Goal: Information Seeking & Learning: Learn about a topic

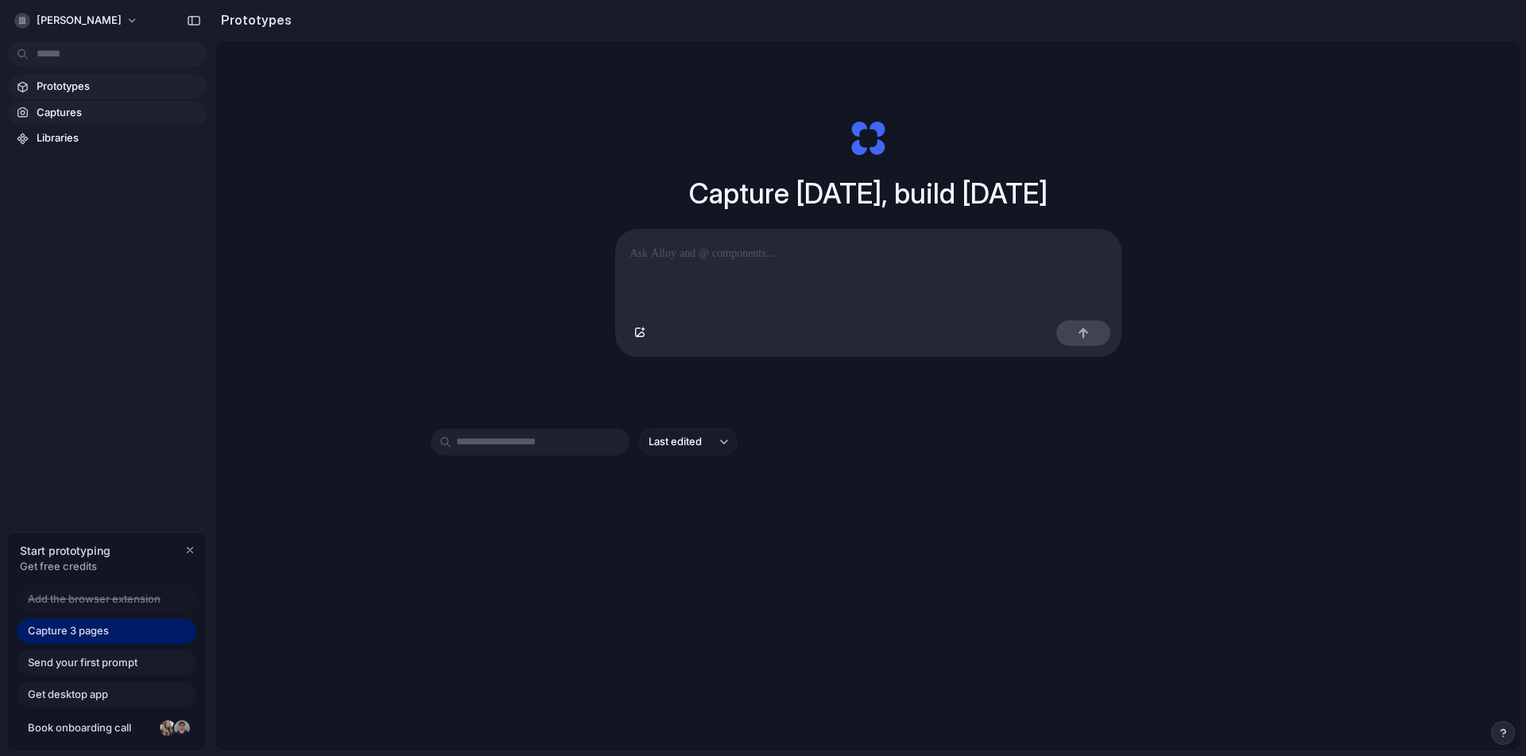
click at [121, 107] on span "Captures" at bounding box center [119, 113] width 164 height 16
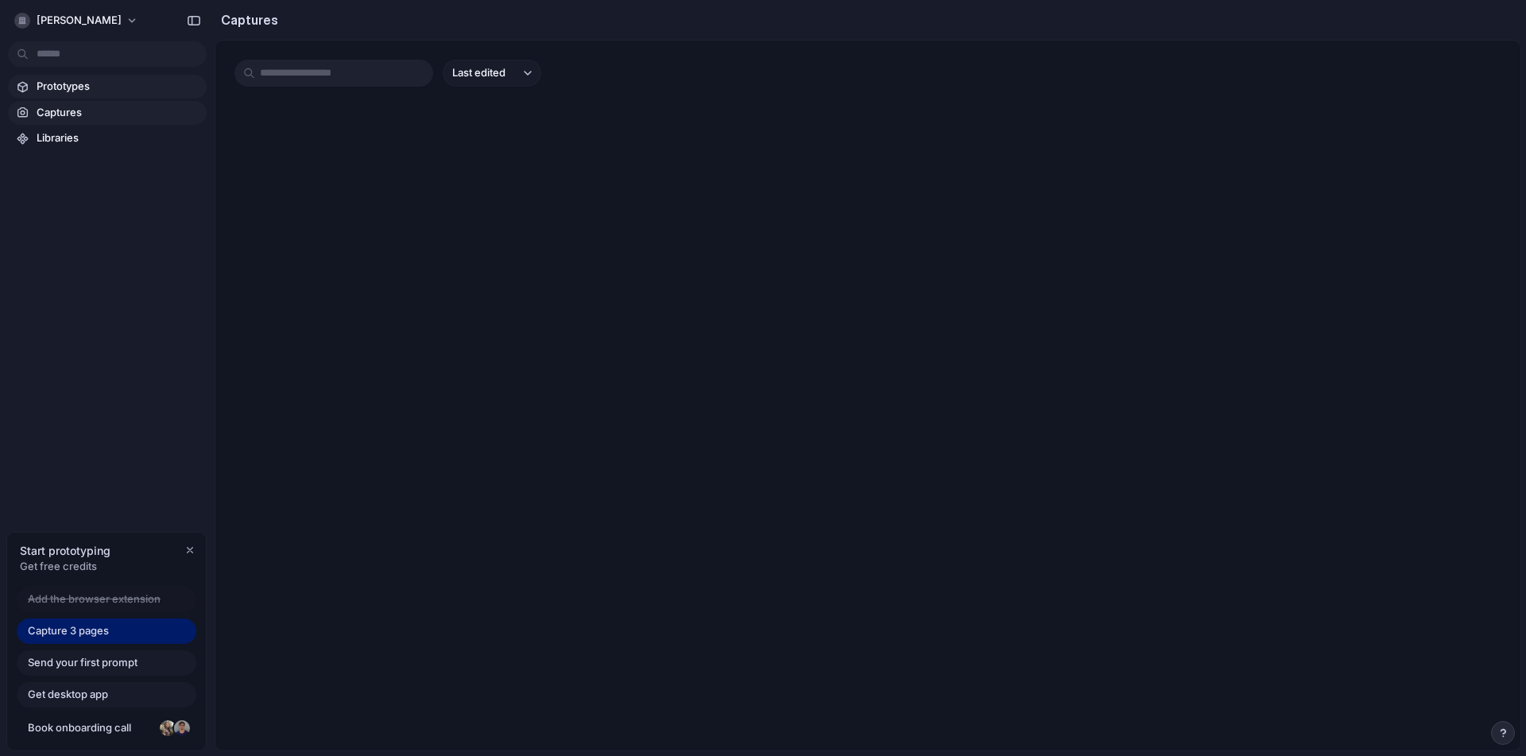
click at [73, 84] on span "Prototypes" at bounding box center [119, 87] width 164 height 16
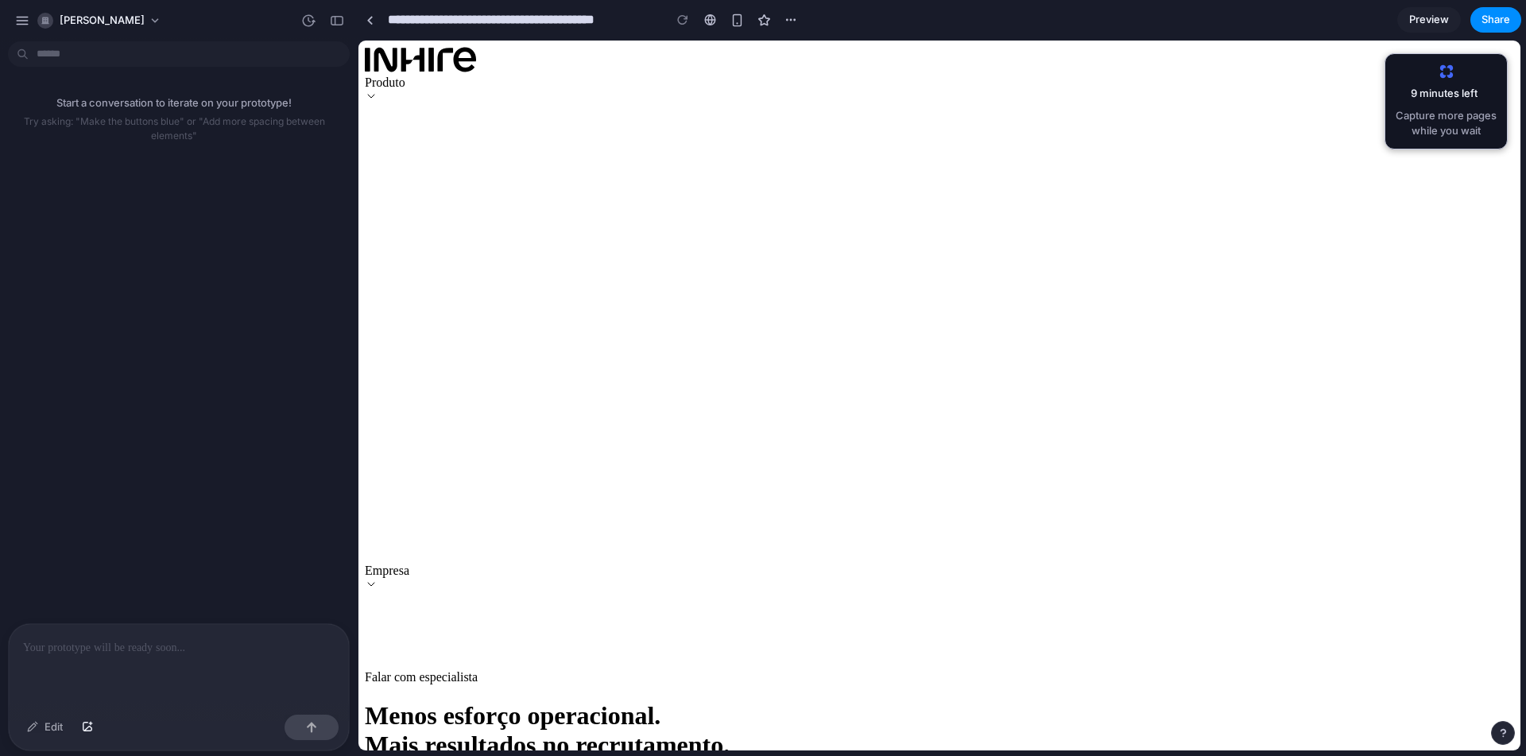
drag, startPoint x: 1519, startPoint y: 91, endPoint x: 1824, endPoint y: 110, distance: 305.8
click at [1103, 79] on div "Produto" at bounding box center [874, 83] width 1018 height 14
drag, startPoint x: 1879, startPoint y: 166, endPoint x: 1510, endPoint y: 109, distance: 374.1
click at [115, 652] on div at bounding box center [179, 666] width 340 height 84
click at [130, 666] on div at bounding box center [179, 666] width 340 height 84
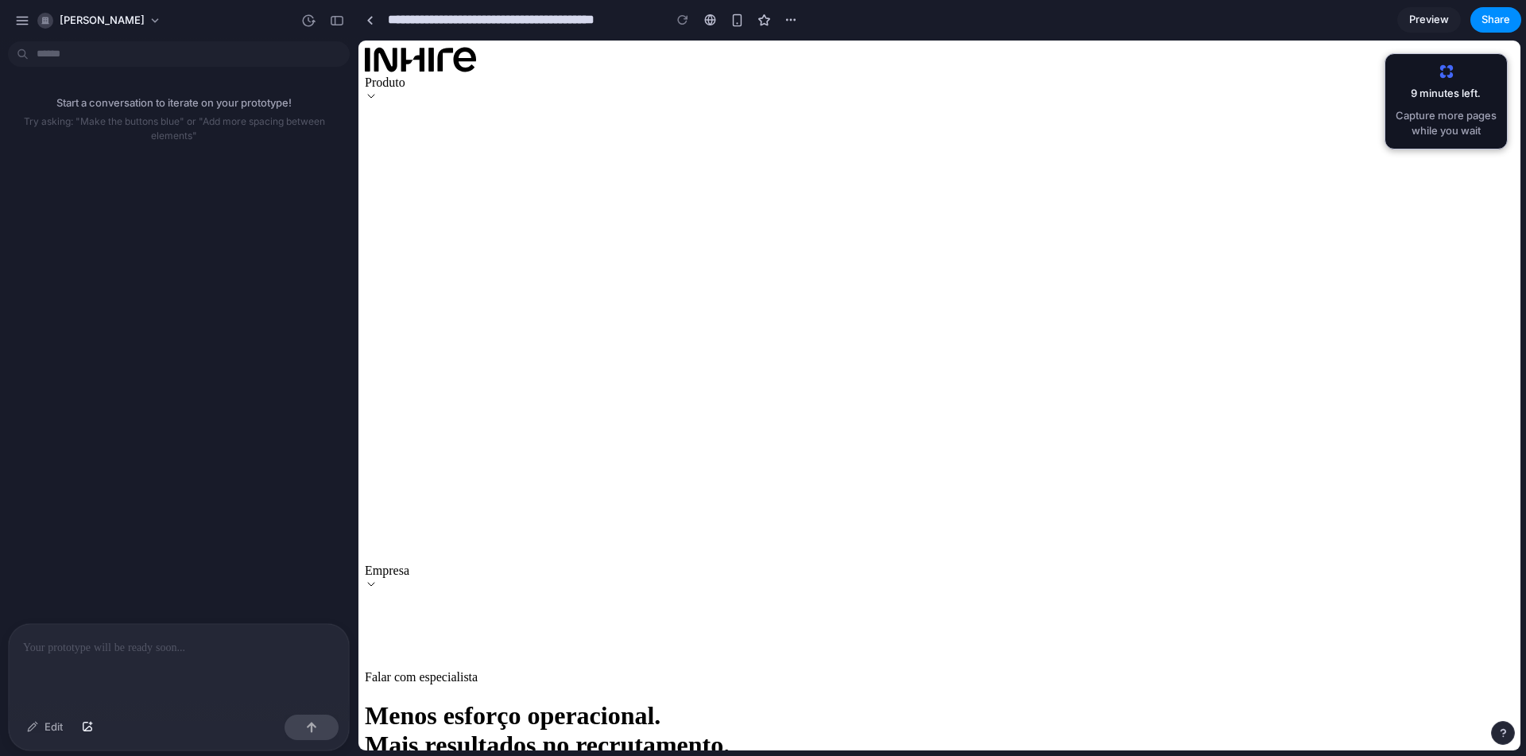
click at [153, 652] on div at bounding box center [179, 666] width 340 height 84
click at [176, 655] on div at bounding box center [179, 666] width 340 height 84
click at [84, 22] on span "[PERSON_NAME]" at bounding box center [102, 21] width 85 height 16
click at [333, 23] on div "button" at bounding box center [337, 20] width 14 height 11
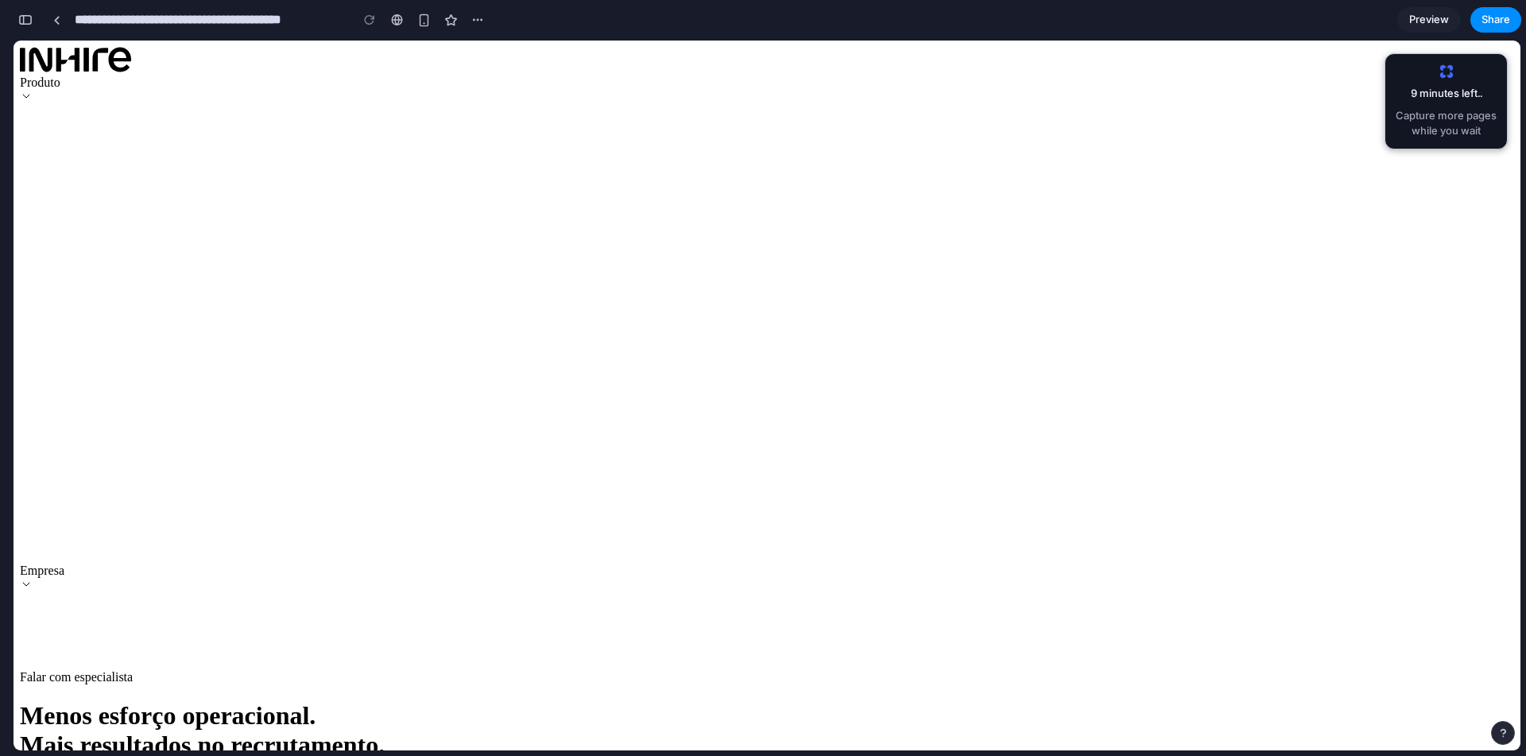
click at [31, 21] on div "button" at bounding box center [25, 19] width 14 height 11
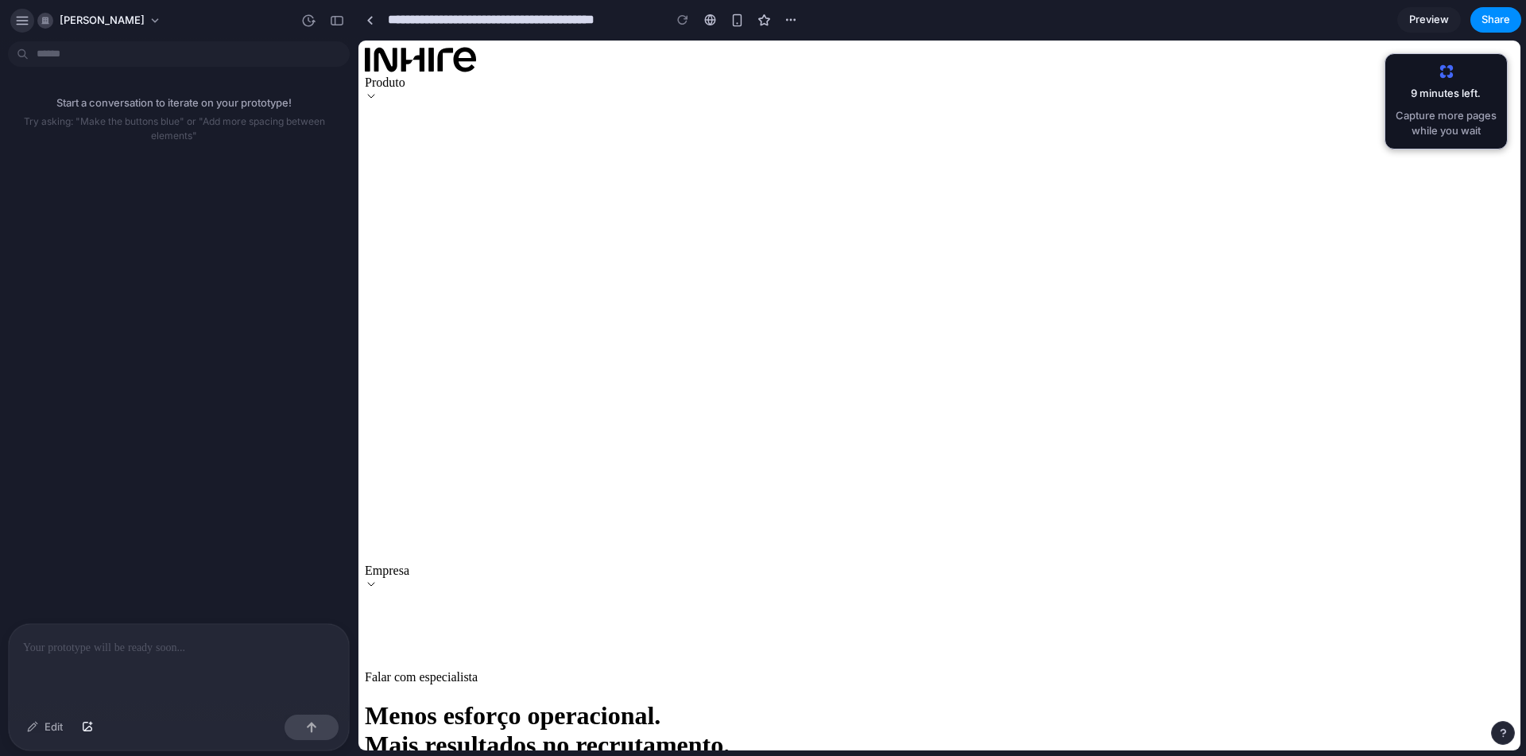
click at [20, 20] on div "button" at bounding box center [22, 21] width 14 height 14
click at [211, 638] on p at bounding box center [179, 647] width 312 height 19
drag, startPoint x: 1526, startPoint y: 103, endPoint x: 1526, endPoint y: 122, distance: 19.9
click at [1526, 122] on div "**********" at bounding box center [942, 378] width 1169 height 756
drag, startPoint x: 1523, startPoint y: 111, endPoint x: 1521, endPoint y: 126, distance: 15.3
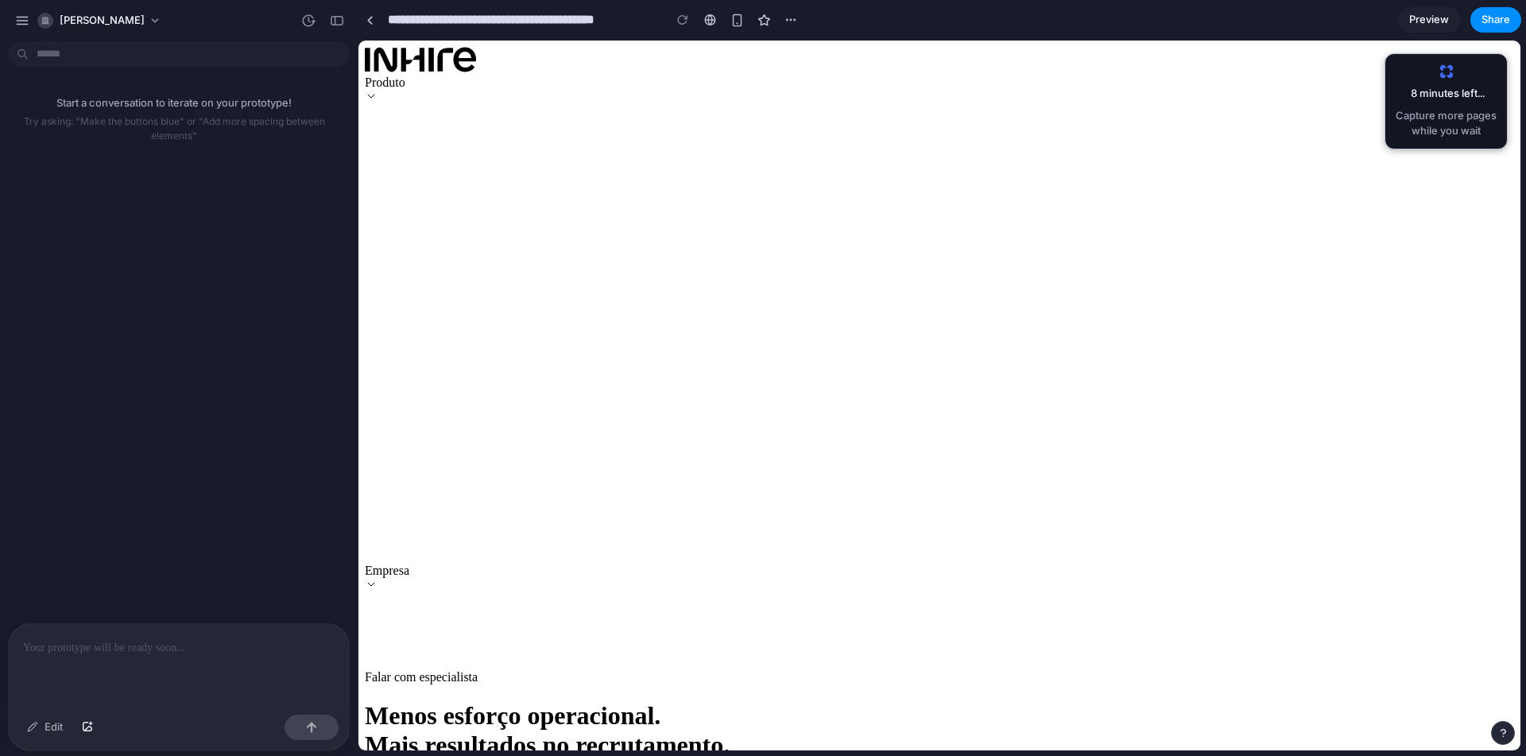
click at [1521, 126] on div "**********" at bounding box center [942, 378] width 1169 height 756
drag, startPoint x: 1512, startPoint y: 707, endPoint x: 1792, endPoint y: 105, distance: 663.7
drag, startPoint x: 1516, startPoint y: 109, endPoint x: 1805, endPoint y: 107, distance: 288.6
click at [651, 701] on h1 "Menos esforço operacional. Mais resultados no recrutamento." at bounding box center [940, 730] width 1150 height 59
click at [560, 701] on h1 "Menos esforço operacional. Mais resultados no recrutamento." at bounding box center [940, 730] width 1150 height 59
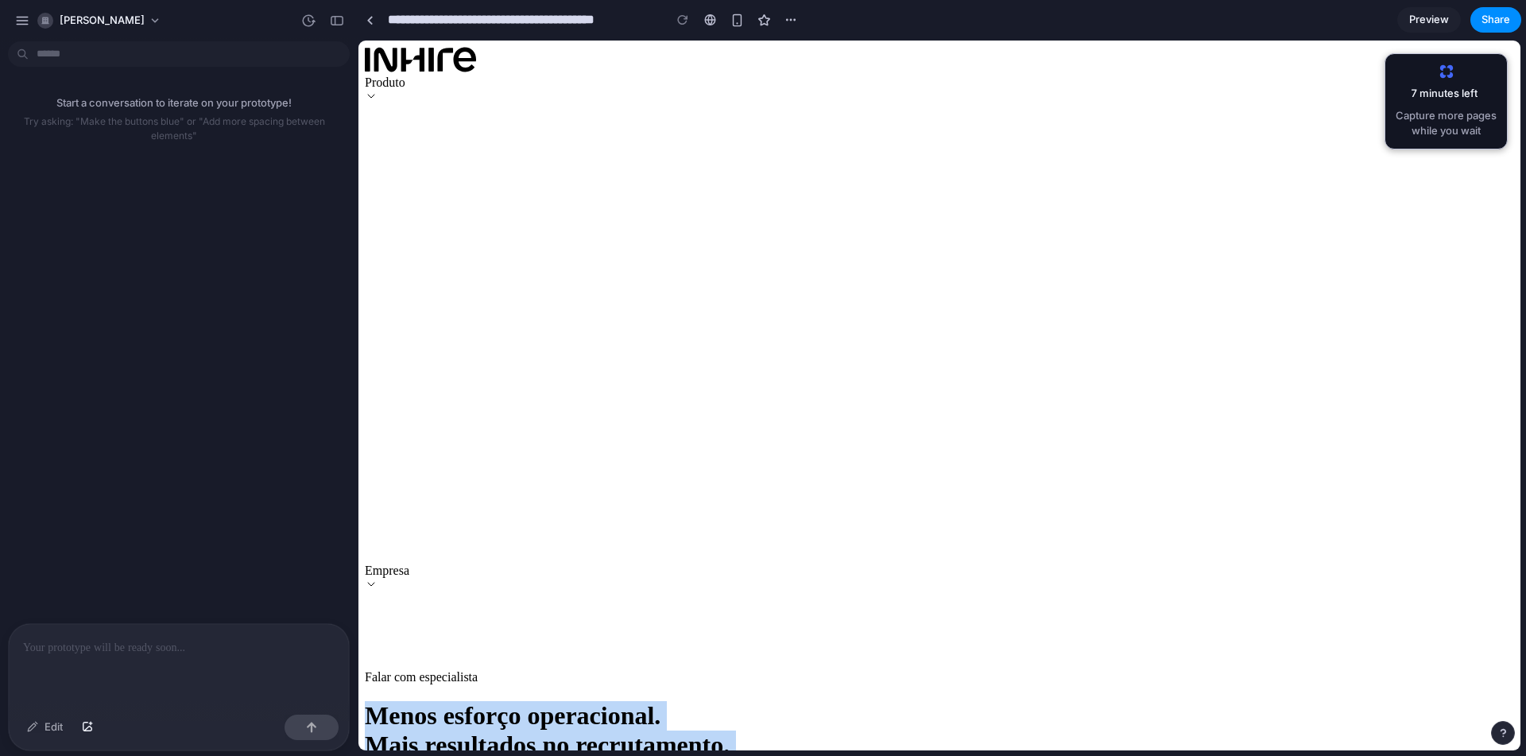
drag, startPoint x: 622, startPoint y: 173, endPoint x: 1190, endPoint y: 296, distance: 581.6
click at [1157, 701] on div "Menos esforço operacional. Mais resultados no recrutamento. O InHire é uma plat…" at bounding box center [940, 759] width 1150 height 117
click at [1290, 701] on h1 "Menos esforço operacional. Mais resultados no recrutamento." at bounding box center [940, 730] width 1150 height 59
drag, startPoint x: 1359, startPoint y: 303, endPoint x: 695, endPoint y: 186, distance: 674.8
click at [676, 701] on div "Menos esforço operacional. Mais resultados no recrutamento. O InHire é uma plat…" at bounding box center [940, 759] width 1150 height 117
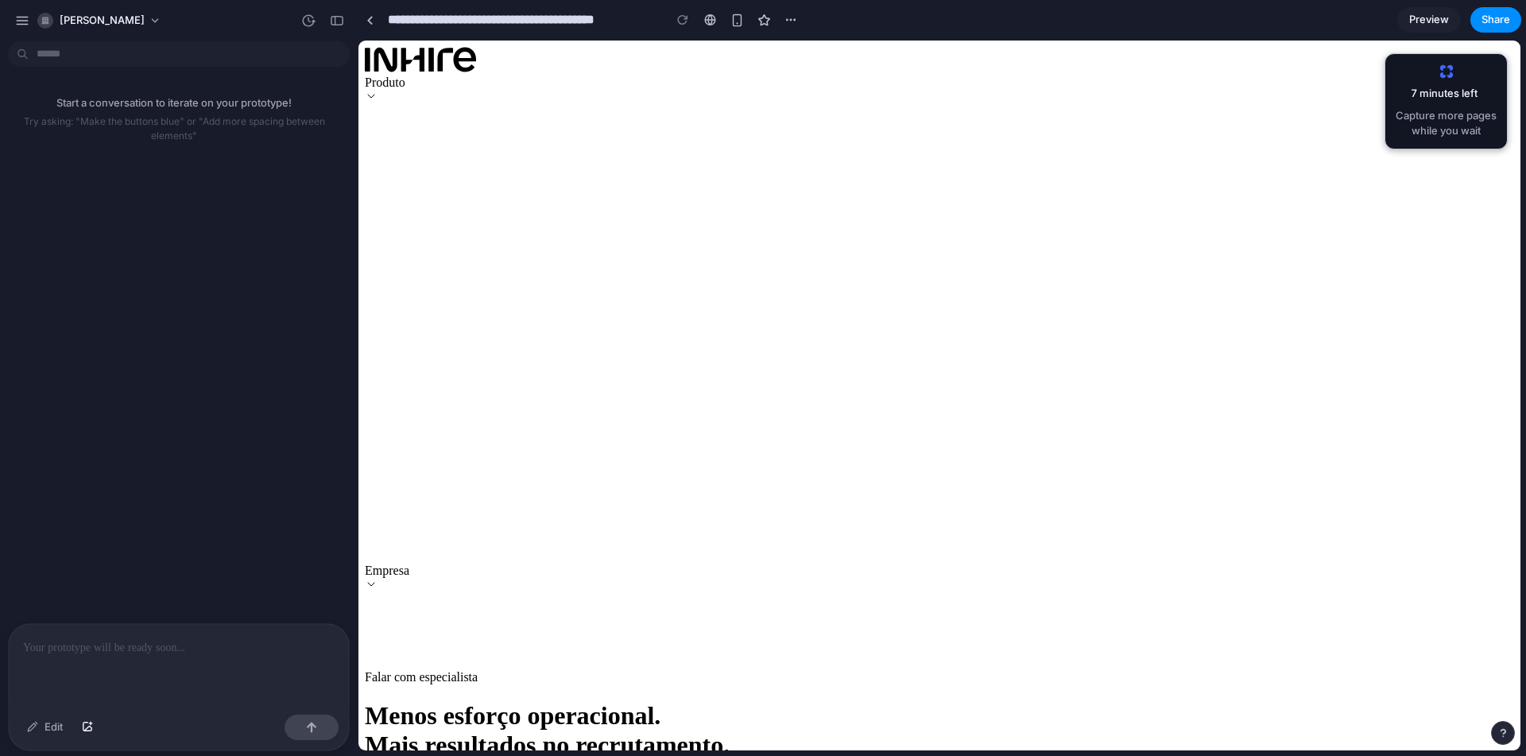
click at [1199, 564] on div "Empresa" at bounding box center [874, 571] width 1018 height 14
click at [1124, 76] on div "Produto" at bounding box center [874, 91] width 1018 height 30
click at [1415, 17] on span "Preview" at bounding box center [1429, 20] width 40 height 16
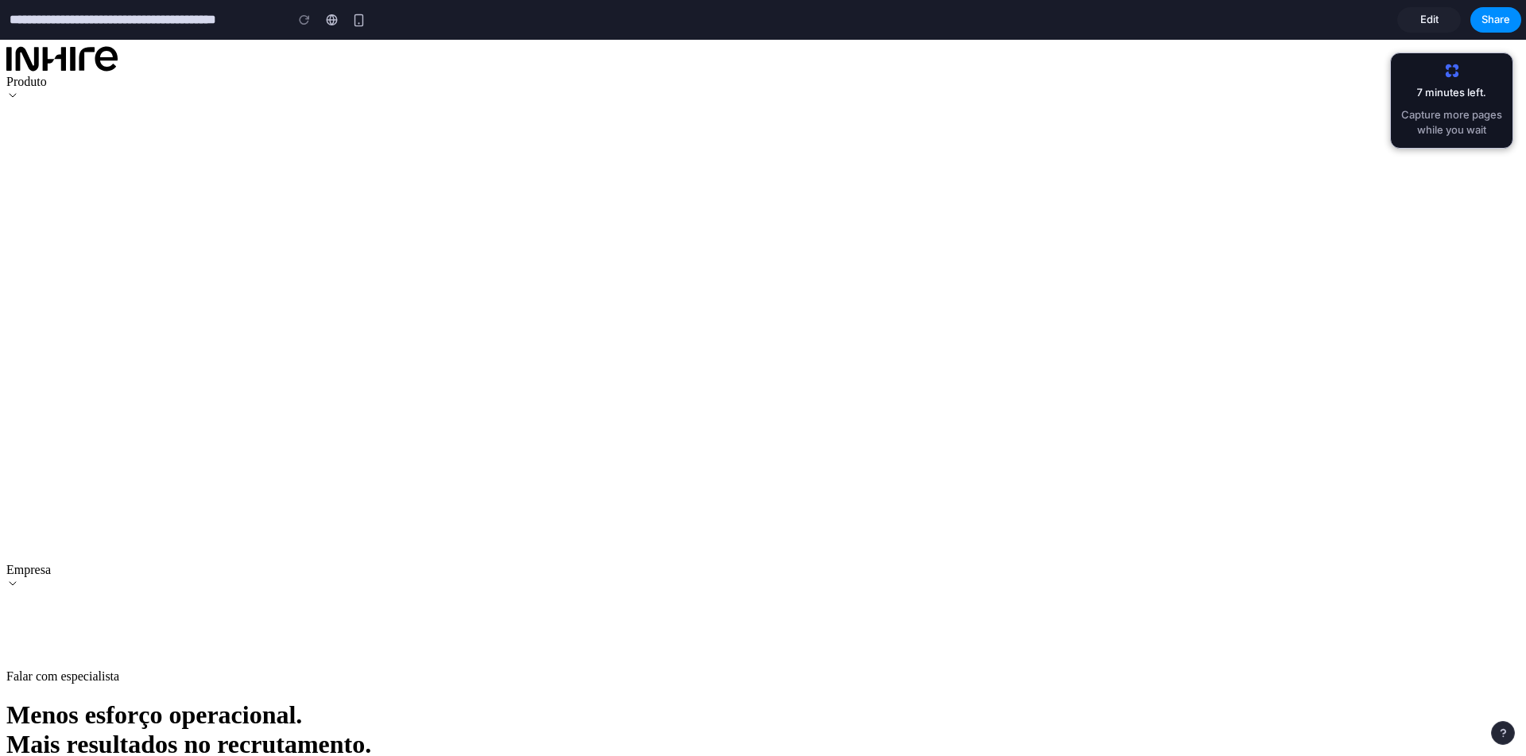
click at [1419, 17] on link "Edit" at bounding box center [1430, 19] width 64 height 25
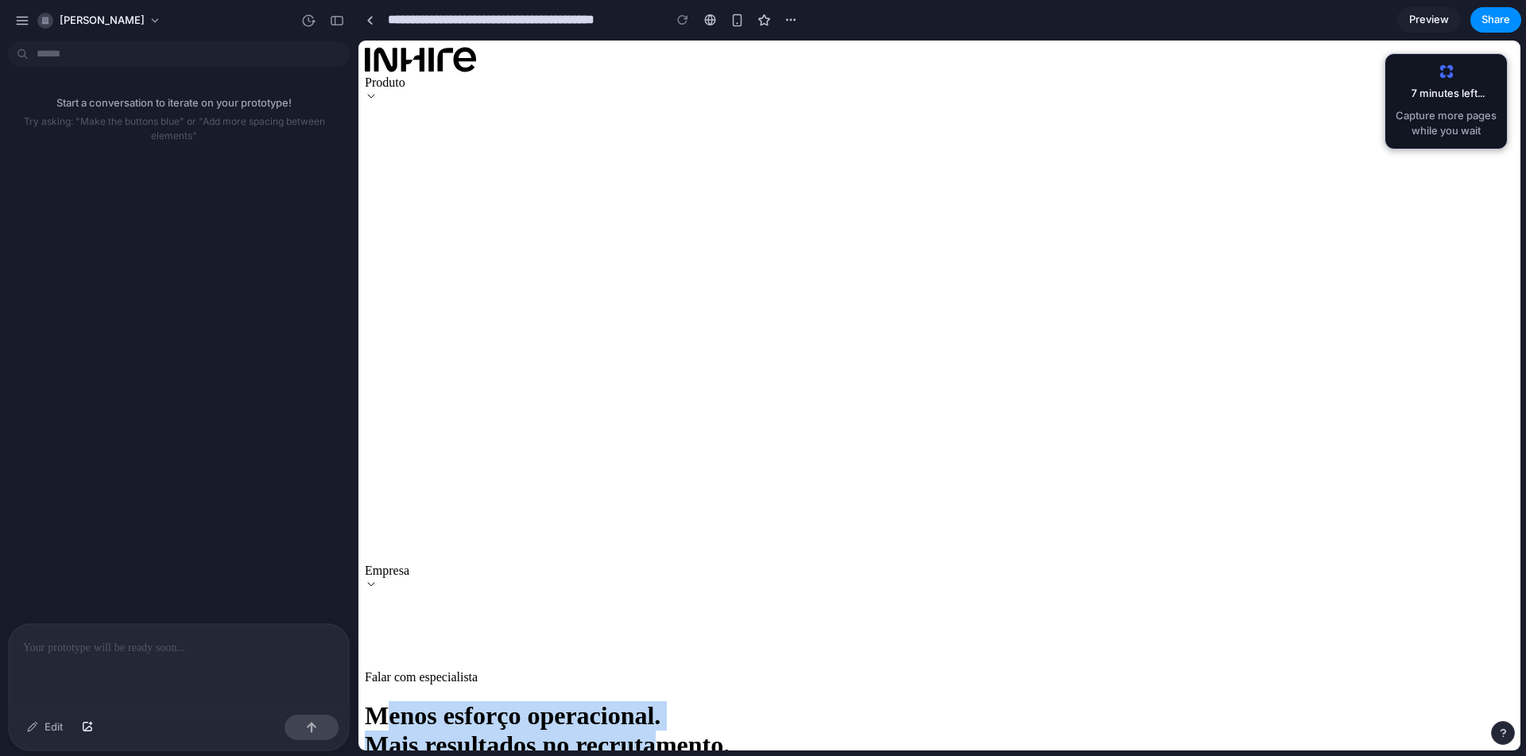
drag, startPoint x: 679, startPoint y: 174, endPoint x: 1044, endPoint y: 242, distance: 371.1
click at [891, 701] on h1 "Menos esforço operacional. Mais resultados no recrutamento." at bounding box center [940, 730] width 1150 height 59
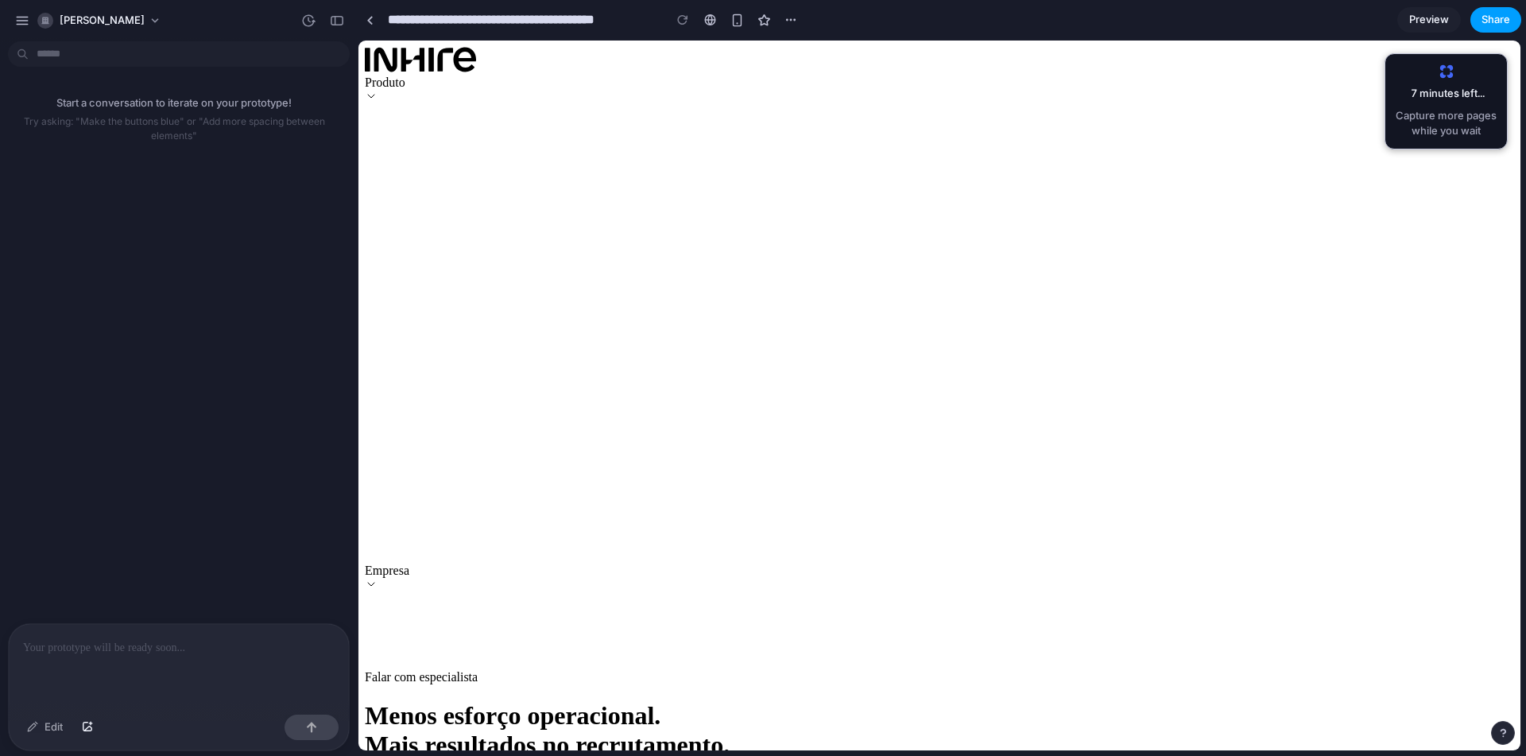
click at [1501, 18] on span "Share" at bounding box center [1496, 20] width 29 height 16
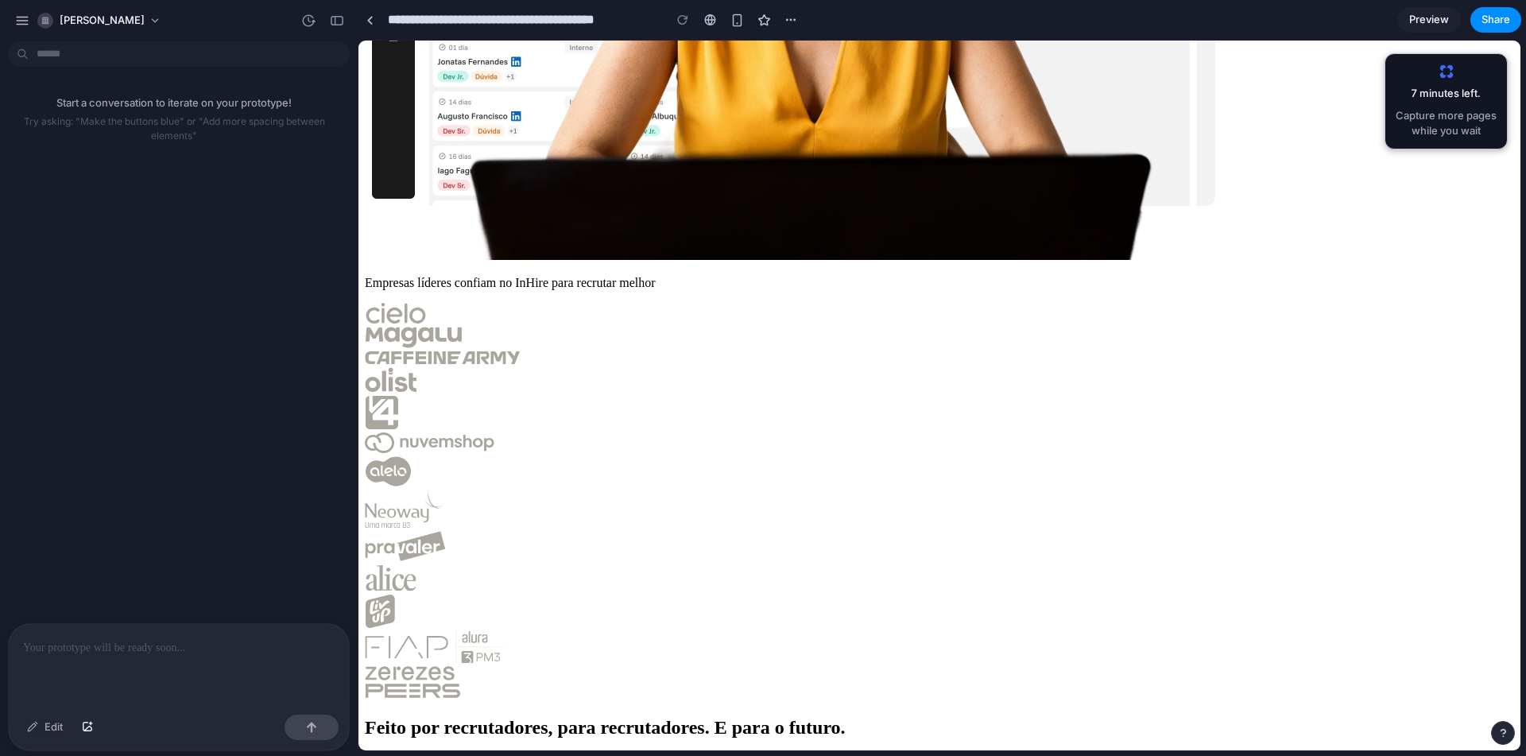
scroll to position [1144, 0]
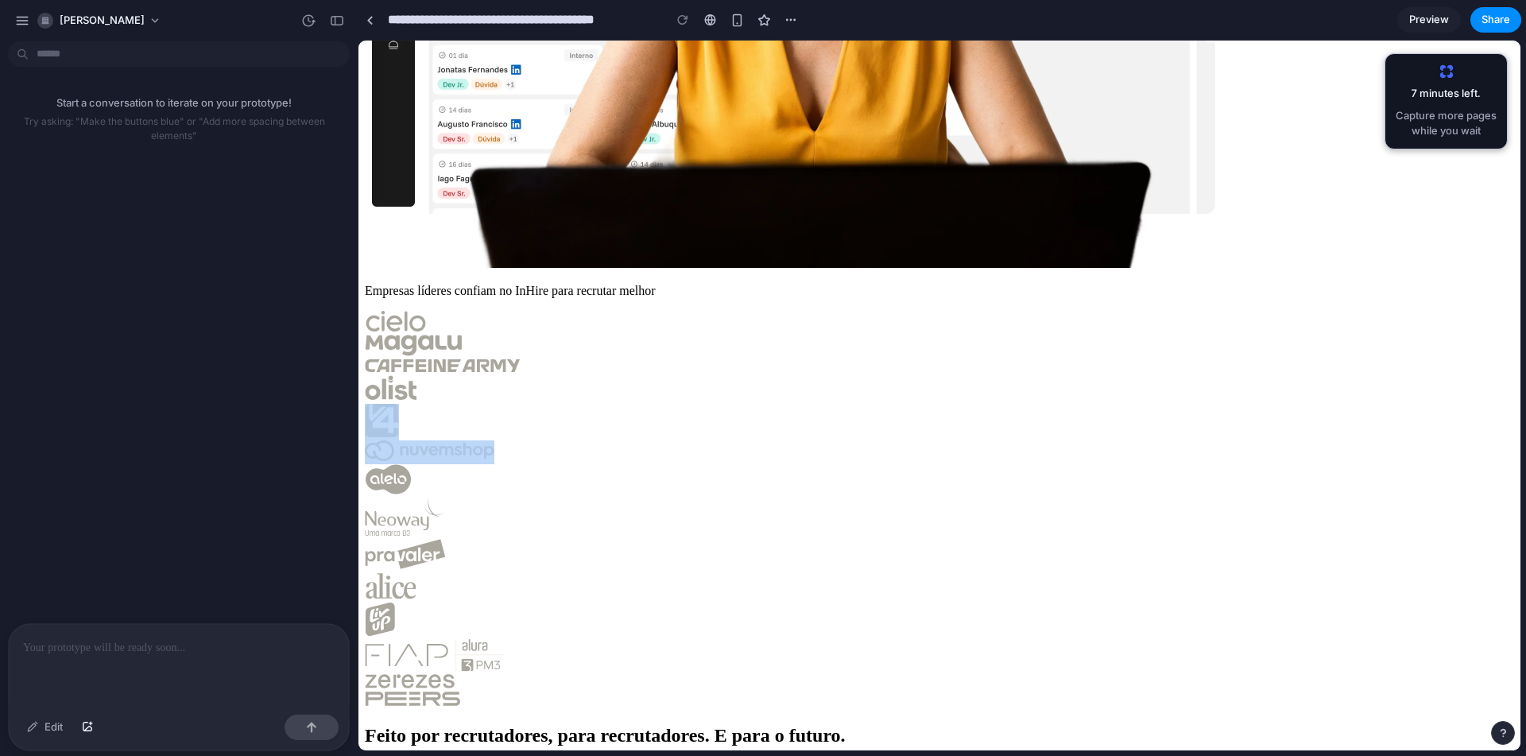
drag, startPoint x: 1150, startPoint y: 180, endPoint x: 1089, endPoint y: 184, distance: 60.5
click at [1089, 311] on div at bounding box center [940, 510] width 1150 height 398
drag, startPoint x: 1307, startPoint y: 241, endPoint x: 1369, endPoint y: 239, distance: 62.0
click at [1309, 311] on div at bounding box center [940, 510] width 1150 height 398
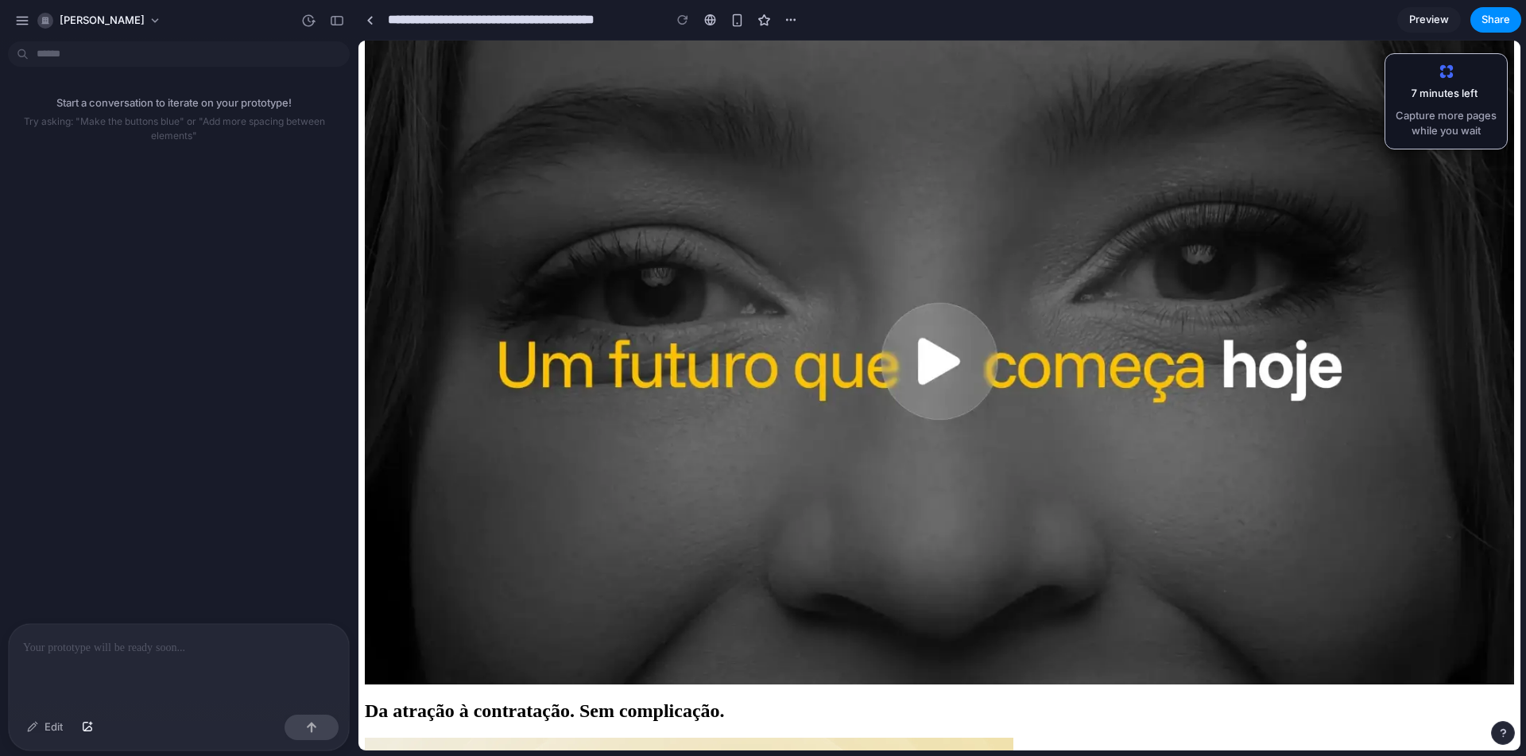
scroll to position [1801, 0]
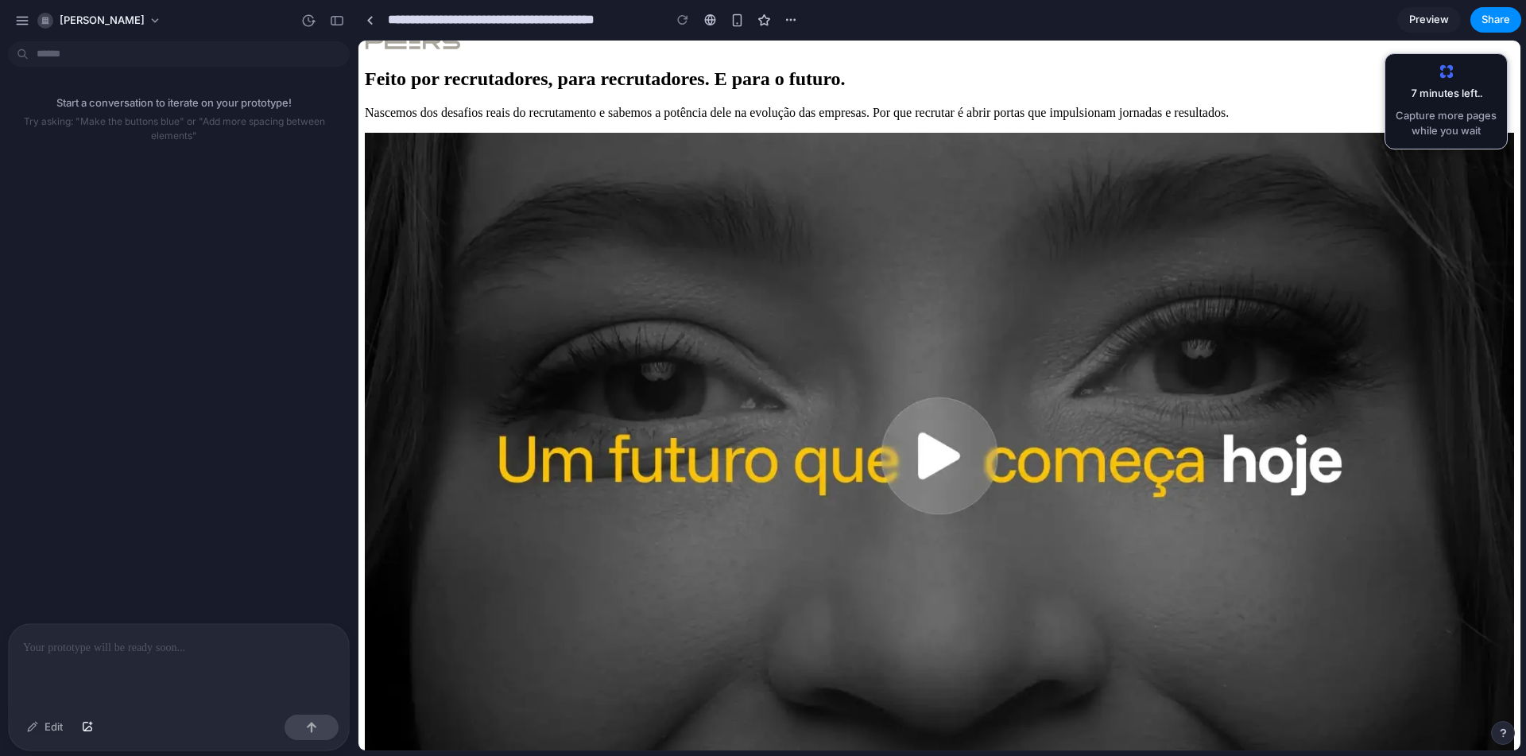
click at [944, 257] on img at bounding box center [940, 456] width 1150 height 646
click at [918, 253] on img at bounding box center [940, 456] width 1150 height 646
drag, startPoint x: 1526, startPoint y: 296, endPoint x: 1522, endPoint y: 345, distance: 49.4
click at [1522, 345] on div "**********" at bounding box center [942, 378] width 1169 height 756
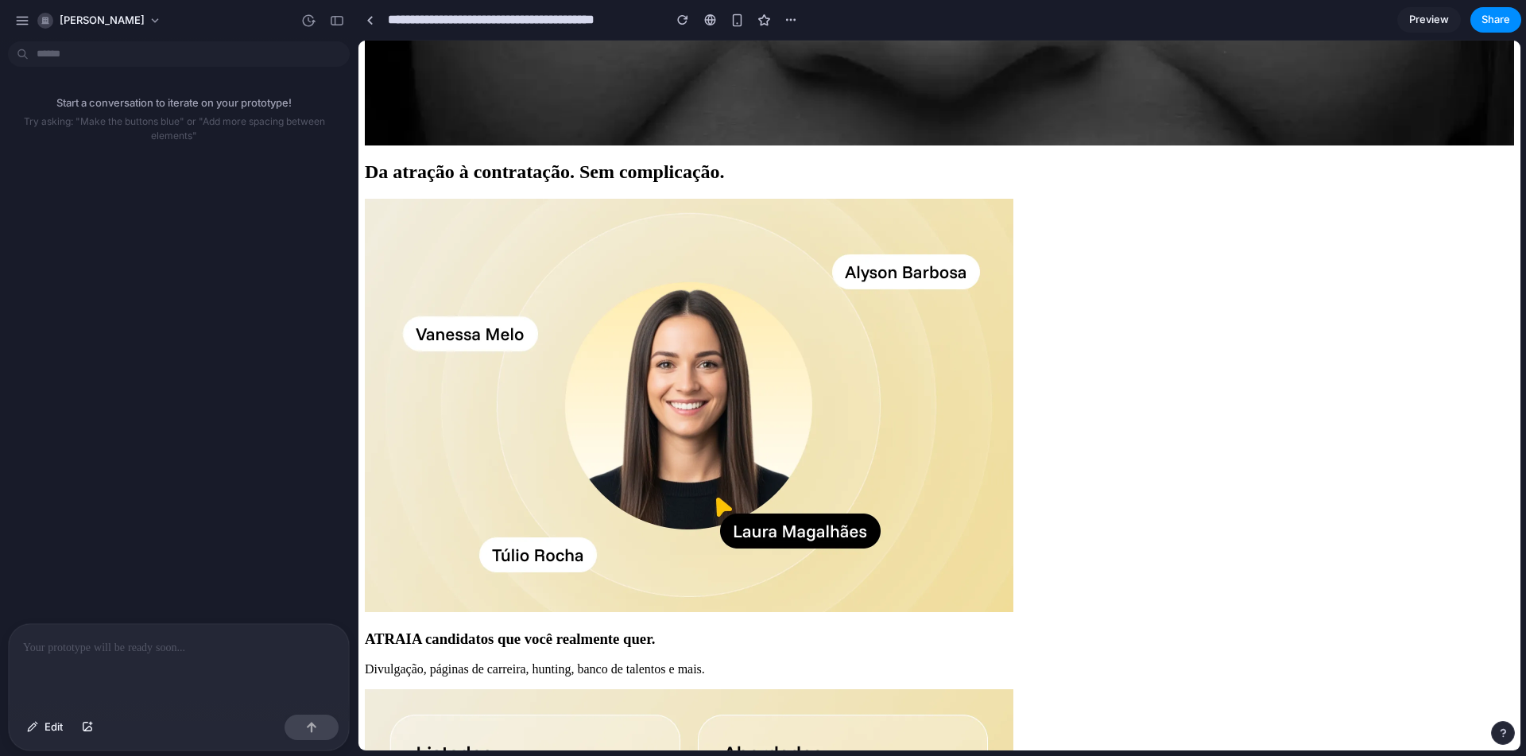
scroll to position [2624, 0]
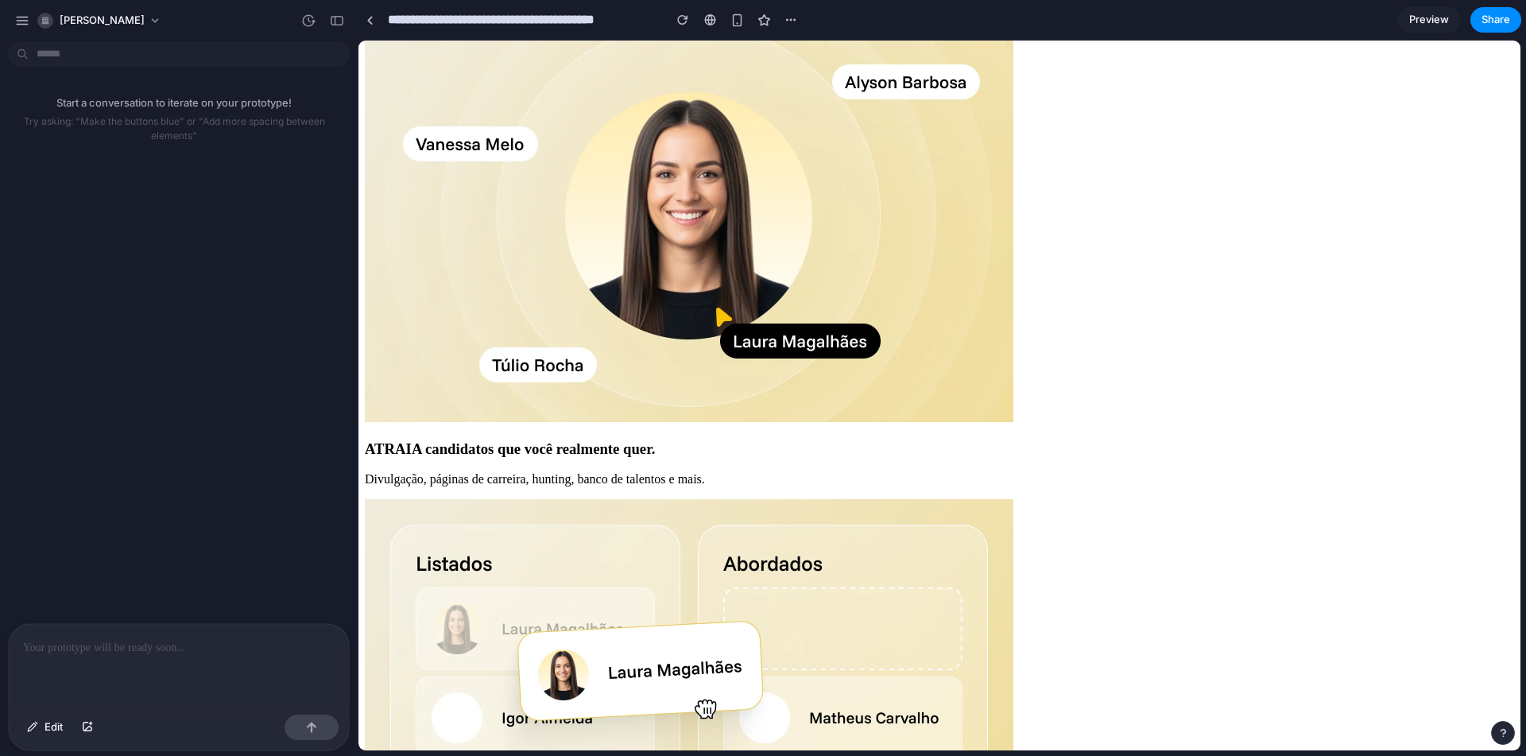
drag, startPoint x: 1526, startPoint y: 351, endPoint x: 1526, endPoint y: 365, distance: 14.3
click at [1526, 366] on div "**********" at bounding box center [942, 378] width 1169 height 756
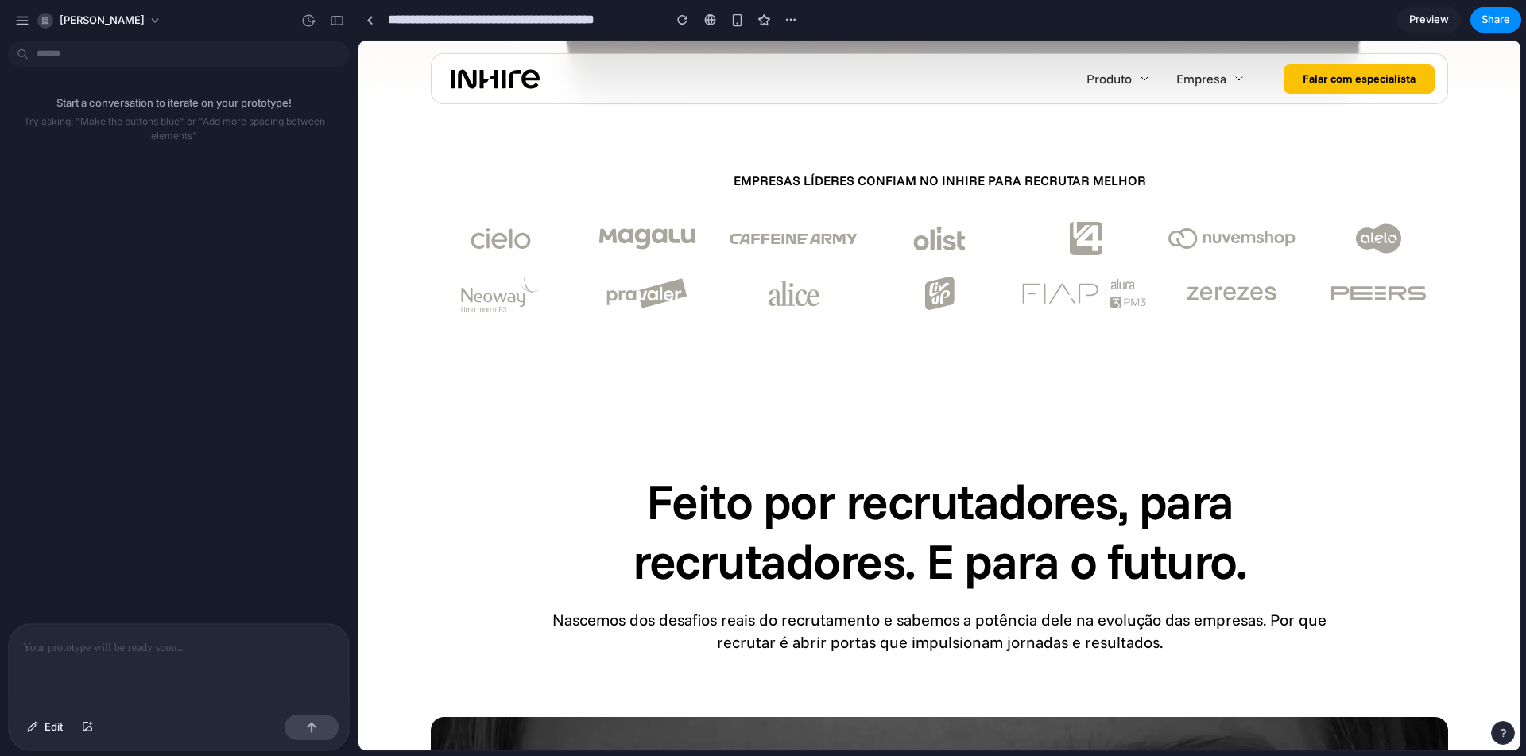
scroll to position [0, 0]
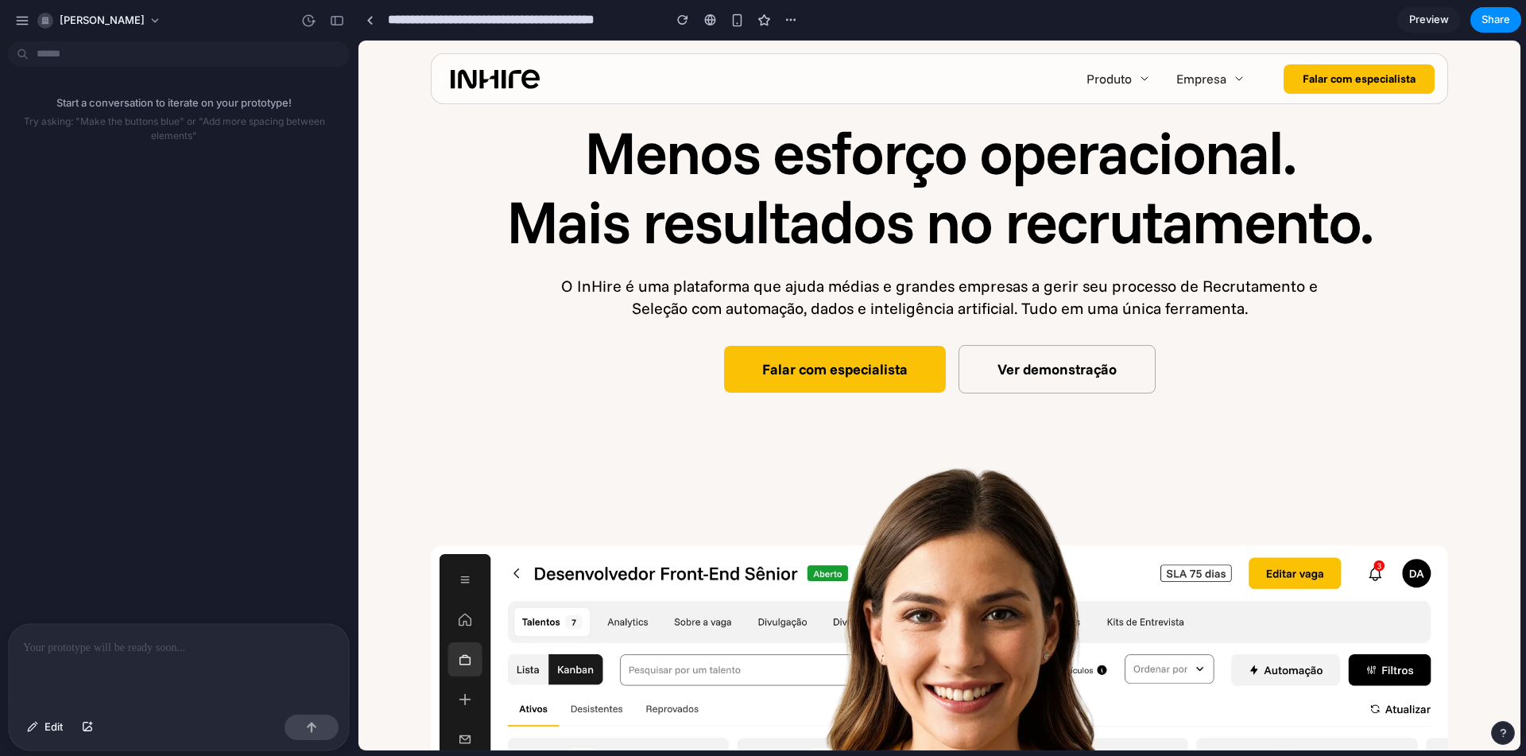
drag, startPoint x: 1514, startPoint y: 71, endPoint x: 1836, endPoint y: 69, distance: 322.0
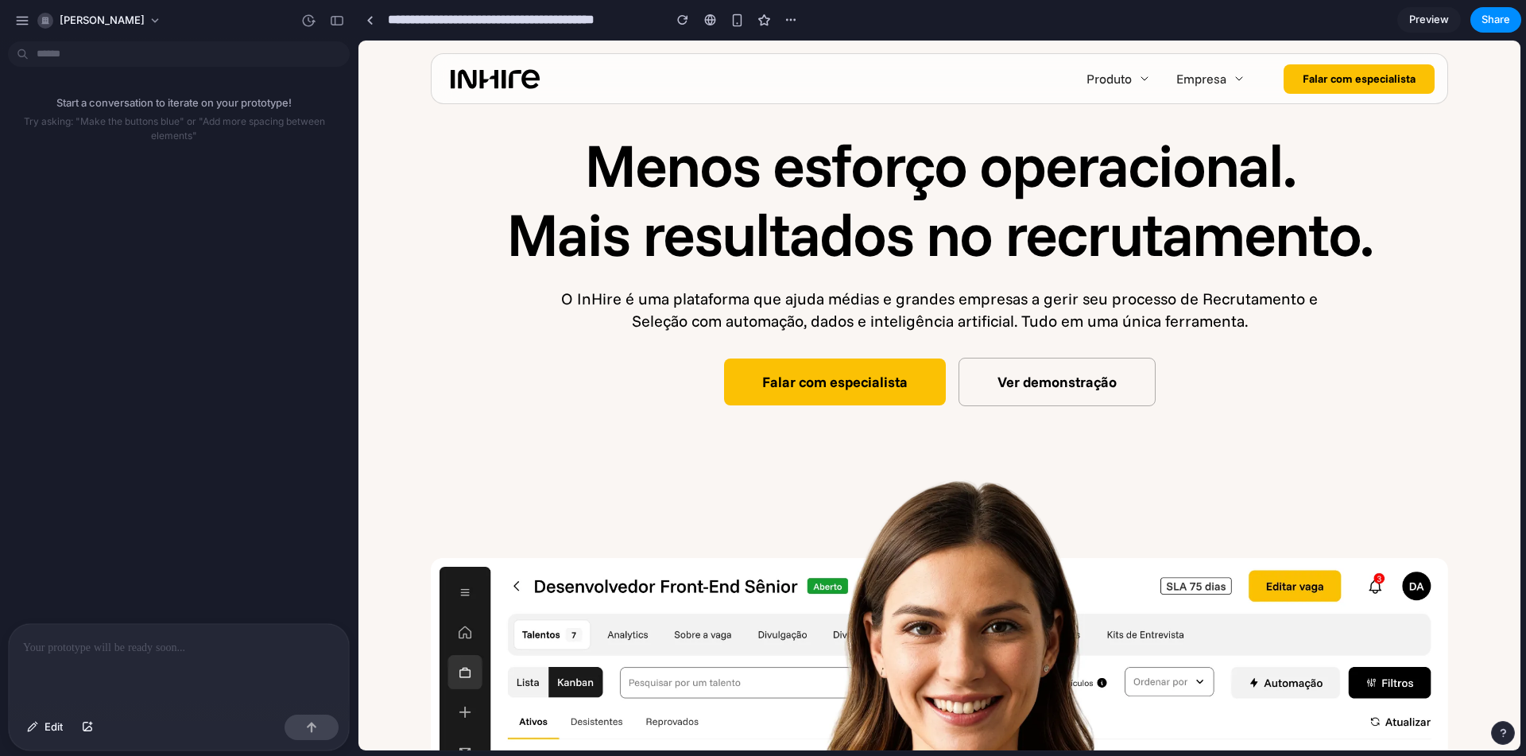
click at [154, 661] on div at bounding box center [179, 666] width 340 height 84
drag, startPoint x: 1880, startPoint y: 132, endPoint x: 1513, endPoint y: 112, distance: 367.8
click at [172, 653] on div at bounding box center [179, 666] width 340 height 84
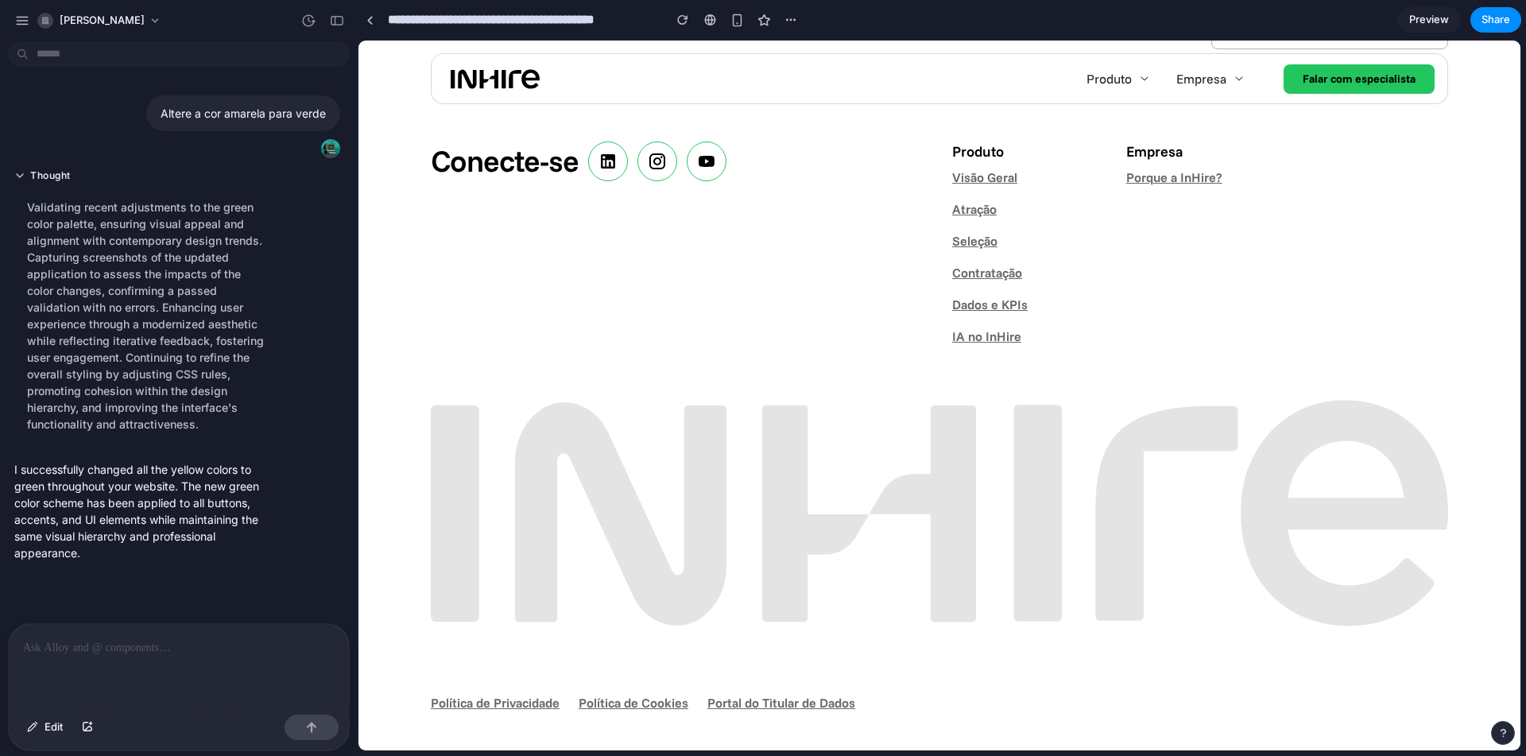
scroll to position [5240, 0]
drag, startPoint x: 1879, startPoint y: 698, endPoint x: 1517, endPoint y: 682, distance: 362.9
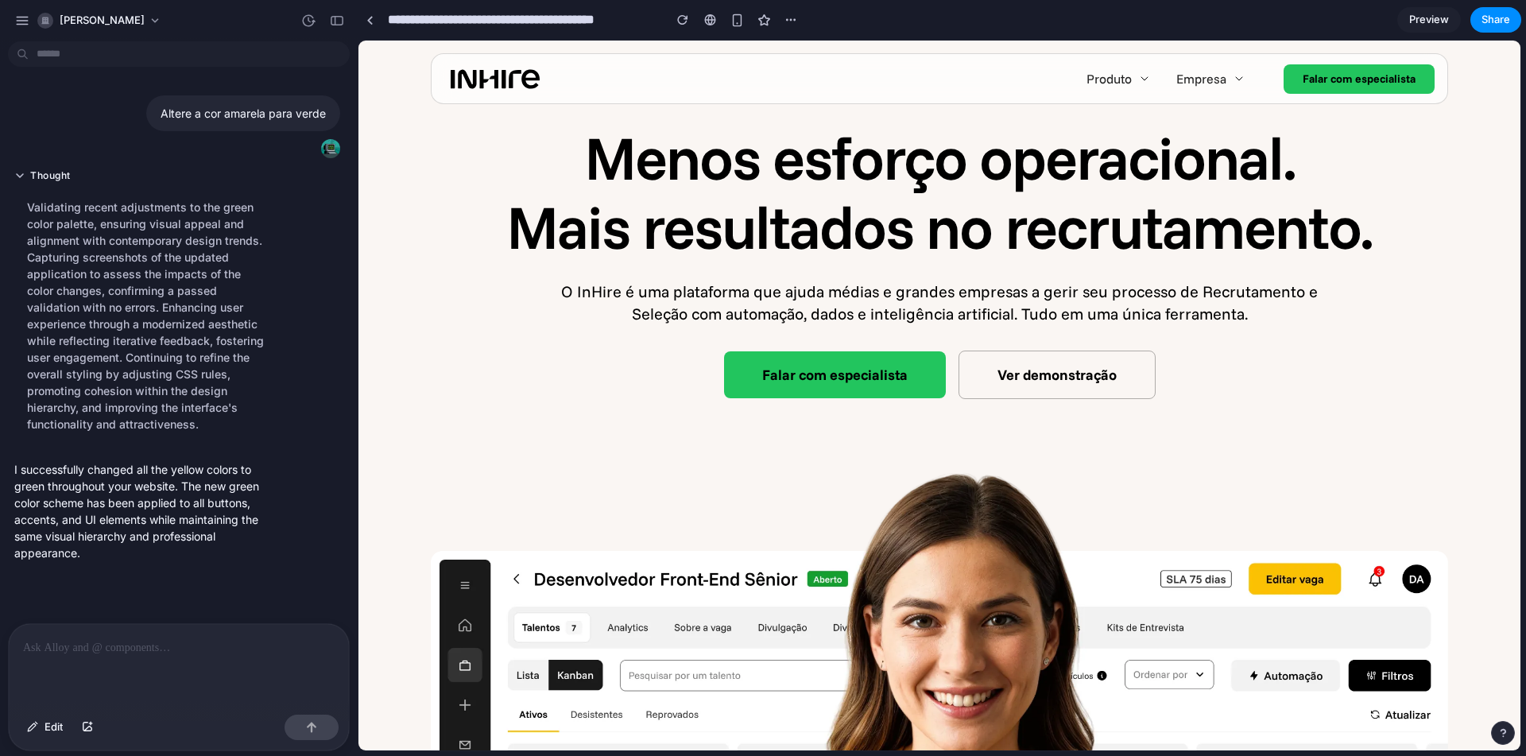
scroll to position [0, 0]
